Goal: Check status: Check status

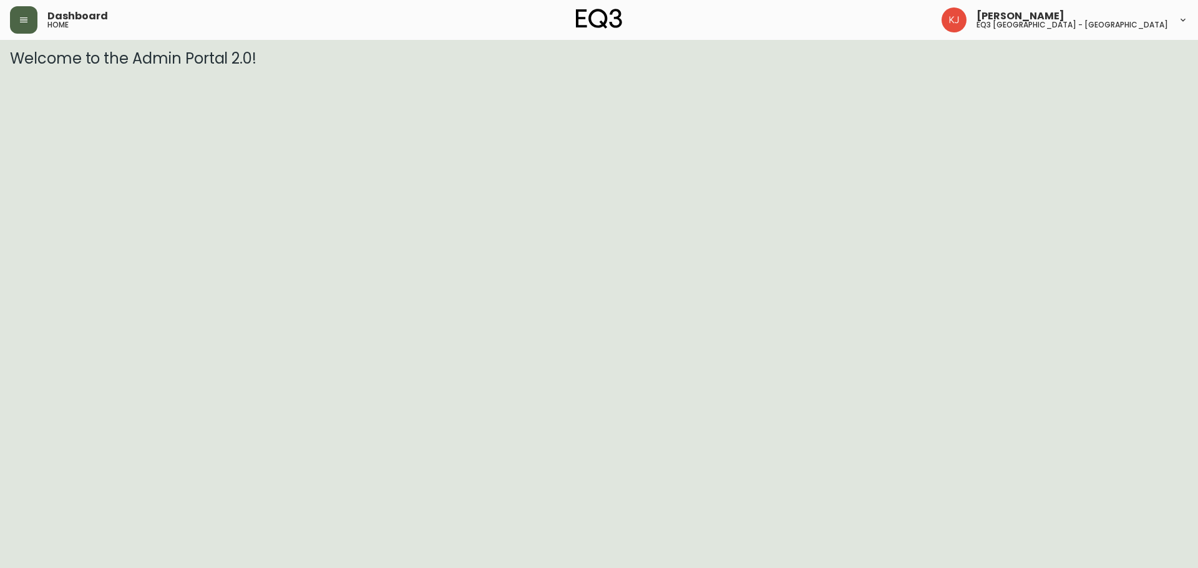
click at [24, 22] on icon "button" at bounding box center [23, 19] width 7 height 5
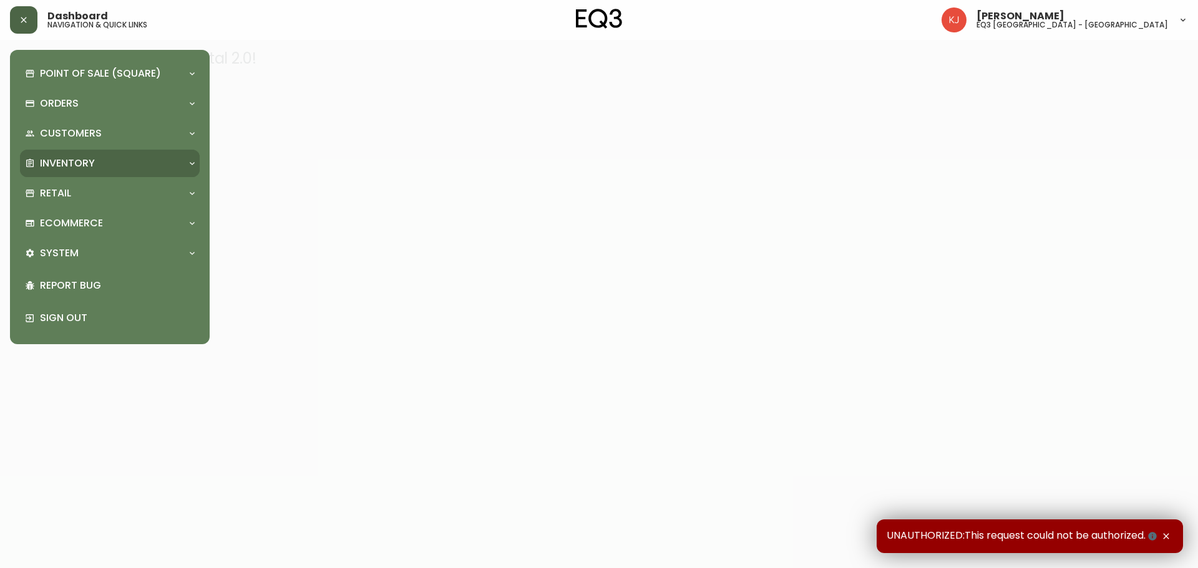
click at [90, 160] on p "Inventory" at bounding box center [67, 164] width 55 height 14
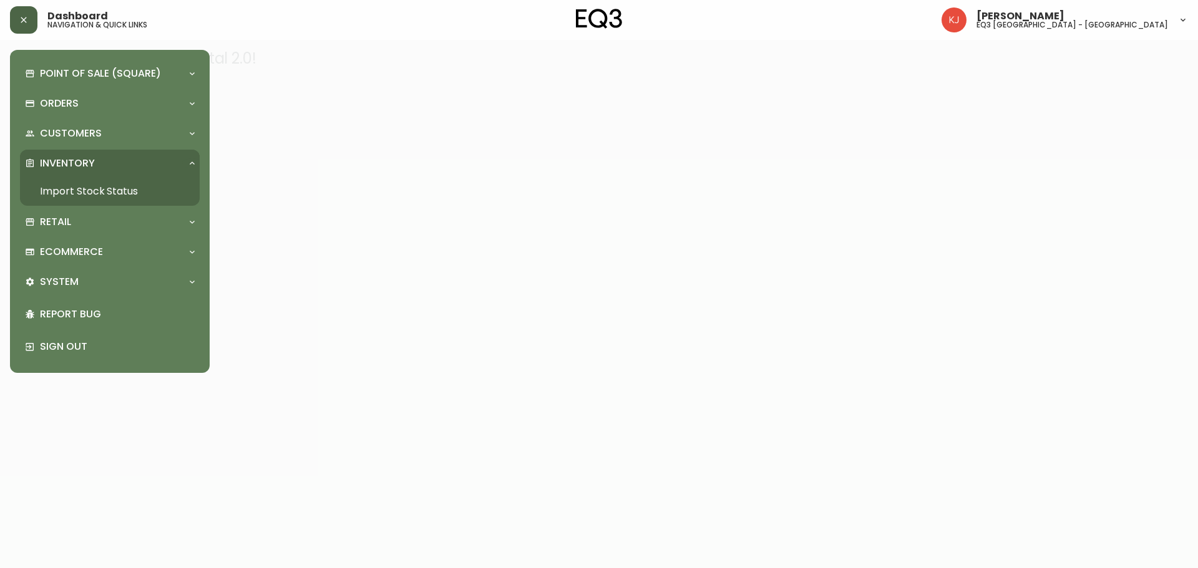
click at [94, 194] on link "Import Stock Status" at bounding box center [110, 191] width 180 height 29
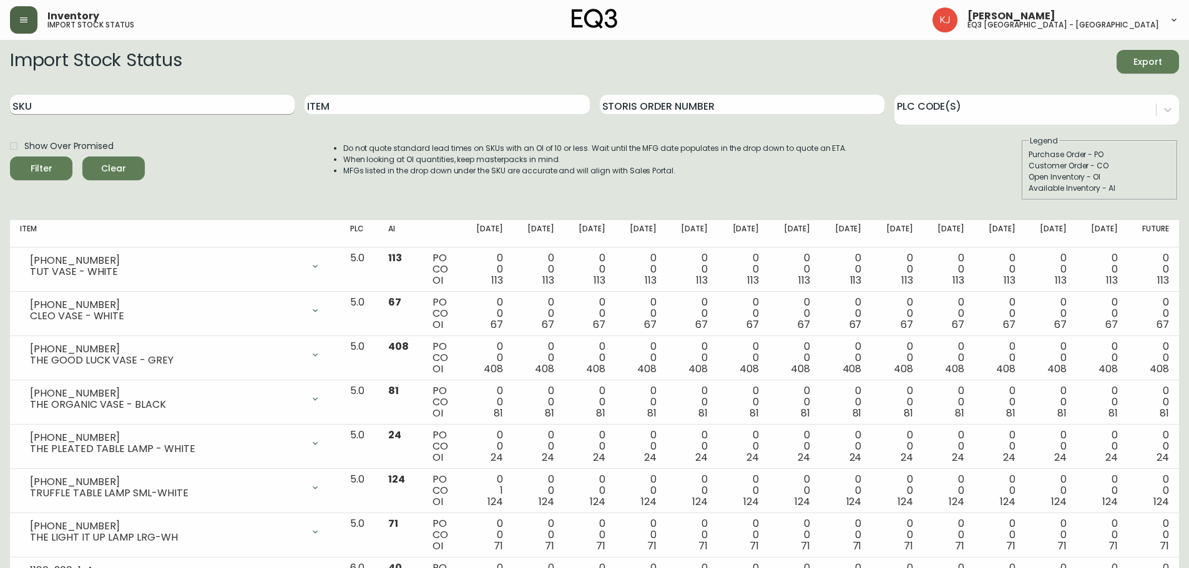
click at [188, 97] on input "SKU" at bounding box center [152, 105] width 285 height 20
paste input "[PHONE_NUMBER]"
type input "[PHONE_NUMBER]"
click at [10, 157] on button "Filter" at bounding box center [41, 169] width 62 height 24
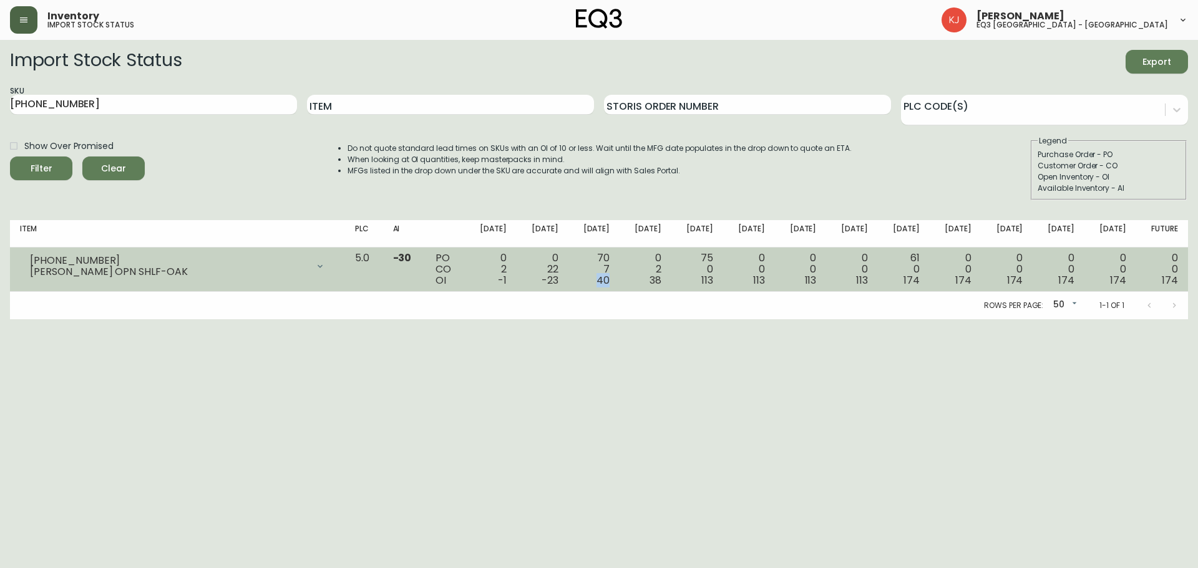
drag, startPoint x: 596, startPoint y: 285, endPoint x: 631, endPoint y: 283, distance: 35.0
click at [620, 283] on td "70 7 40" at bounding box center [594, 270] width 52 height 44
drag, startPoint x: 617, startPoint y: 260, endPoint x: 678, endPoint y: 256, distance: 60.6
click at [678, 256] on tr "[PHONE_NUMBER] [PERSON_NAME] OPN SHLF-OAK Opening Balance 1 ( [DATE] ) Customer…" at bounding box center [599, 270] width 1178 height 44
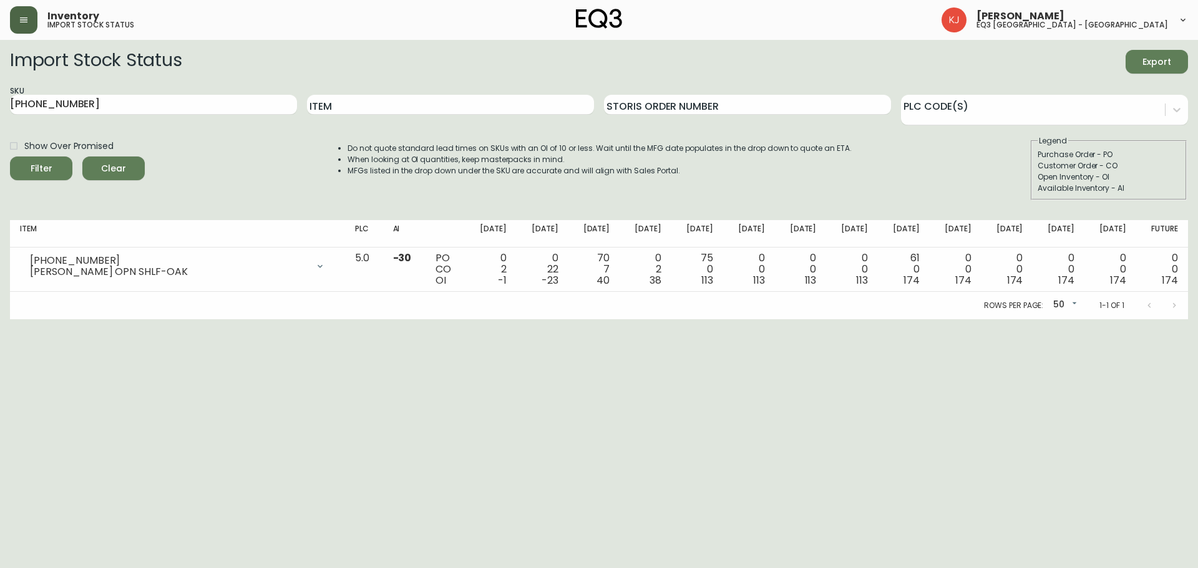
click at [662, 299] on div "Rows per page: 50 50 1-1 of 1" at bounding box center [599, 305] width 1178 height 27
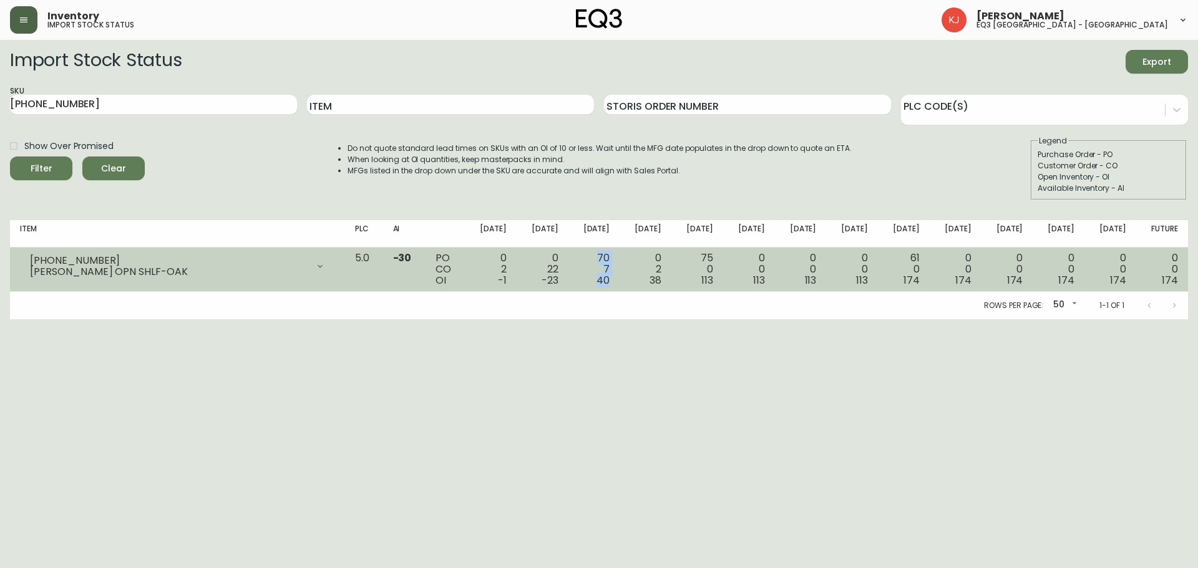
drag, startPoint x: 609, startPoint y: 258, endPoint x: 633, endPoint y: 276, distance: 30.3
click at [620, 276] on td "70 7 40" at bounding box center [594, 270] width 52 height 44
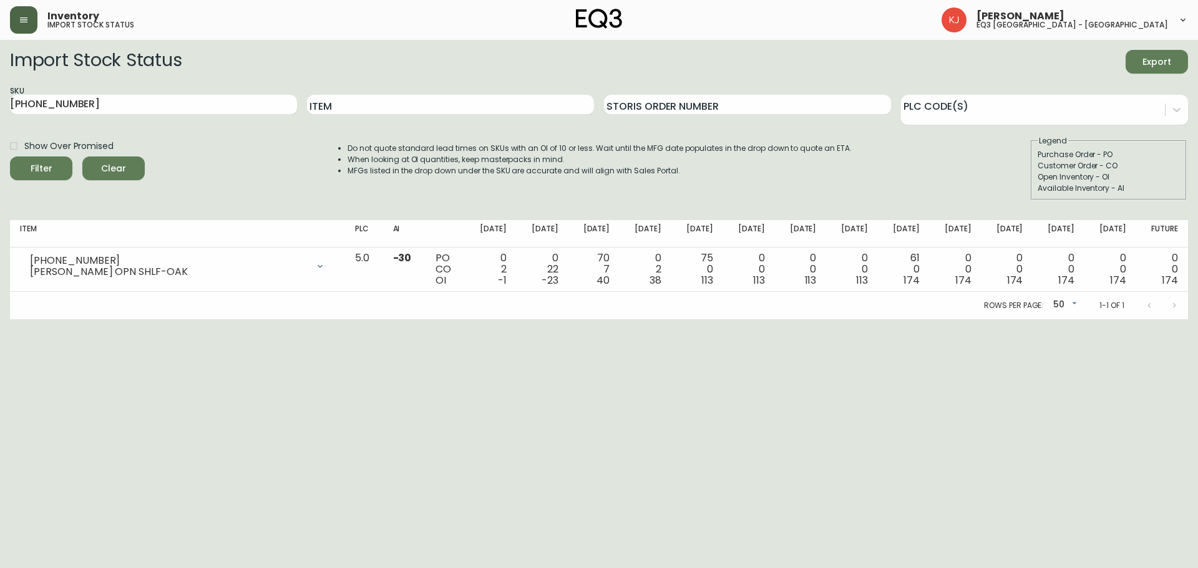
click at [644, 319] on html "Inventory import stock status [PERSON_NAME] eq3 [GEOGRAPHIC_DATA] - [GEOGRAPHIC…" at bounding box center [599, 159] width 1198 height 319
drag, startPoint x: 687, startPoint y: 136, endPoint x: 680, endPoint y: 138, distance: 7.1
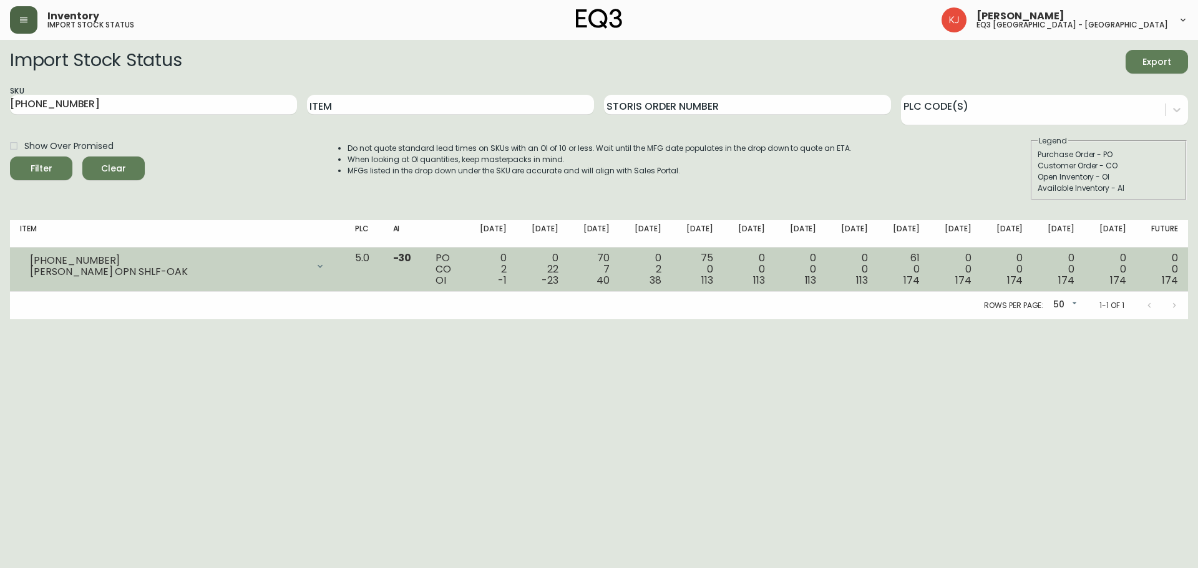
drag, startPoint x: 680, startPoint y: 138, endPoint x: 627, endPoint y: 253, distance: 127.0
click at [610, 253] on div "70 7 40" at bounding box center [594, 270] width 32 height 34
